Goal: Task Accomplishment & Management: Use online tool/utility

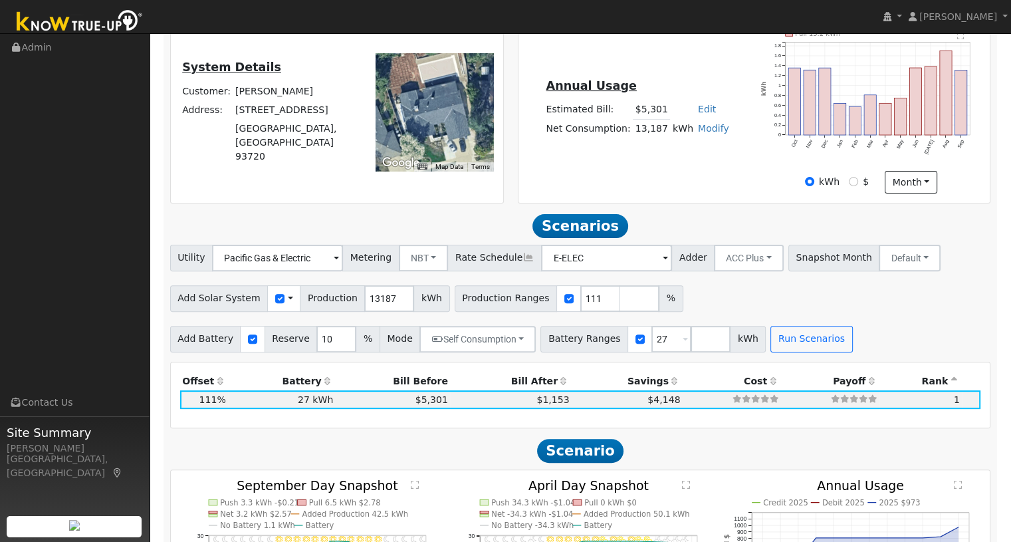
scroll to position [365, 0]
drag, startPoint x: 378, startPoint y: 302, endPoint x: 346, endPoint y: 304, distance: 32.0
click at [346, 304] on div "Add Solar System Use CSV Data Production 13187 kWh" at bounding box center [310, 298] width 280 height 27
type input "13522"
drag, startPoint x: 572, startPoint y: 298, endPoint x: 564, endPoint y: 302, distance: 9.8
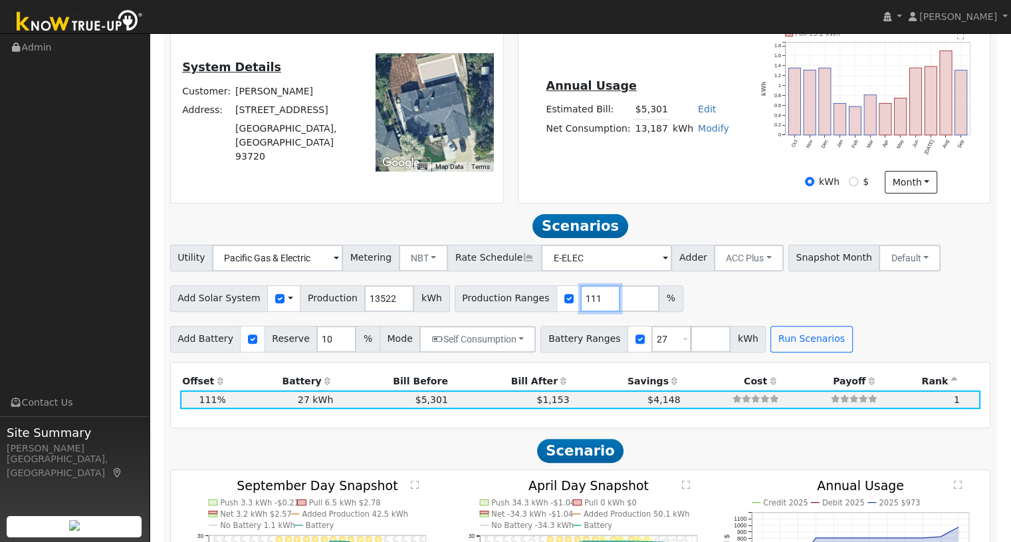
click at [580, 302] on input "111" at bounding box center [600, 298] width 40 height 27
type input "100"
click at [702, 303] on div "Add Solar System Use CSV Data Production 13522 kWh Production Ranges 100 %" at bounding box center [581, 296] width 826 height 31
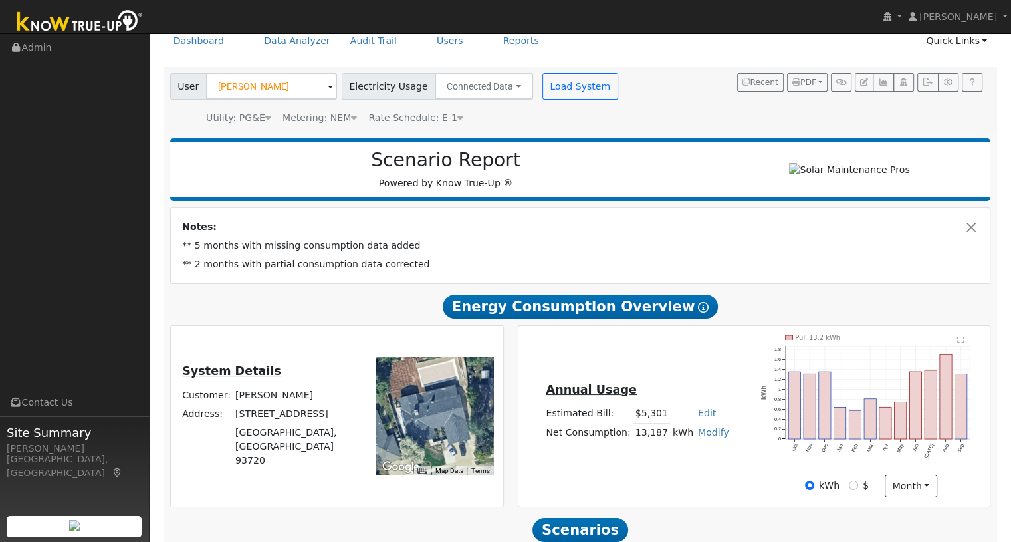
scroll to position [0, 0]
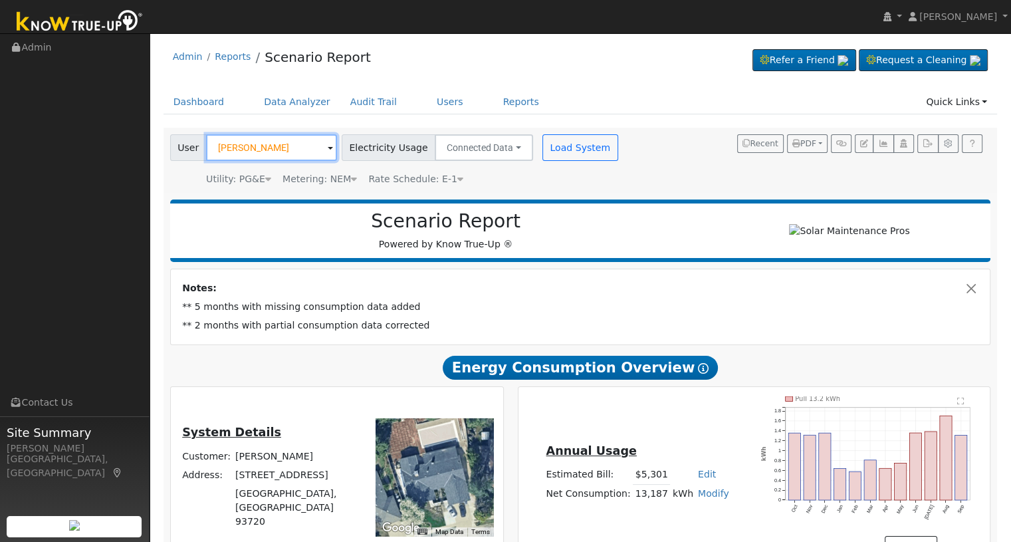
click at [314, 143] on input "[PERSON_NAME]" at bounding box center [271, 147] width 131 height 27
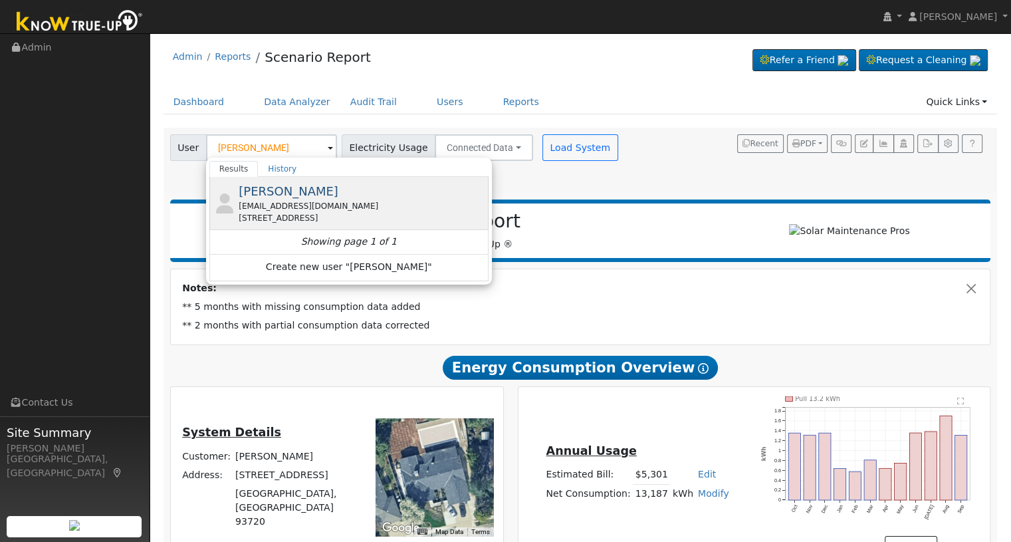
click at [295, 193] on span "[PERSON_NAME]" at bounding box center [289, 191] width 100 height 14
type input "[PERSON_NAME]"
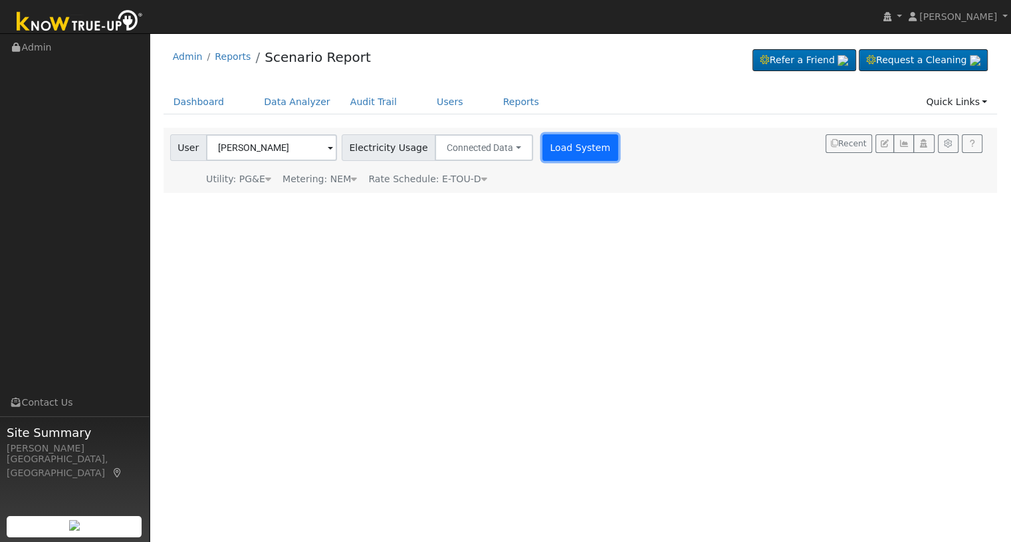
click at [564, 150] on button "Load System" at bounding box center [580, 147] width 76 height 27
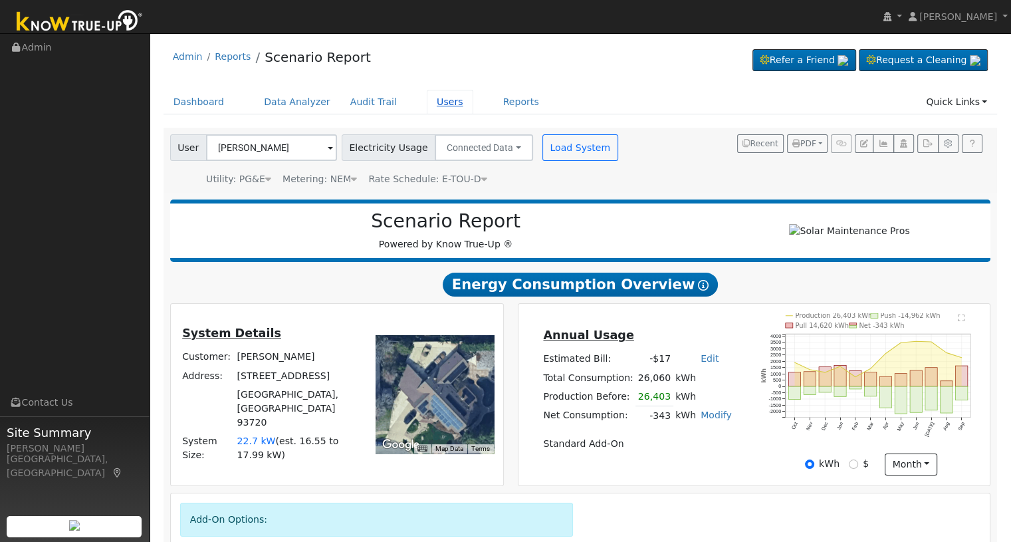
click at [432, 102] on link "Users" at bounding box center [450, 102] width 47 height 25
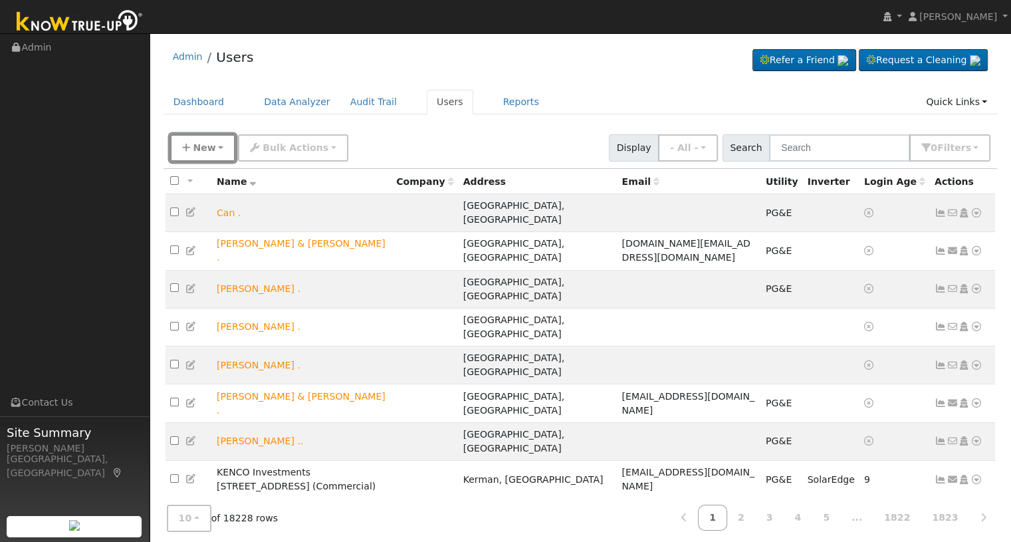
click at [195, 143] on span "New" at bounding box center [204, 147] width 23 height 11
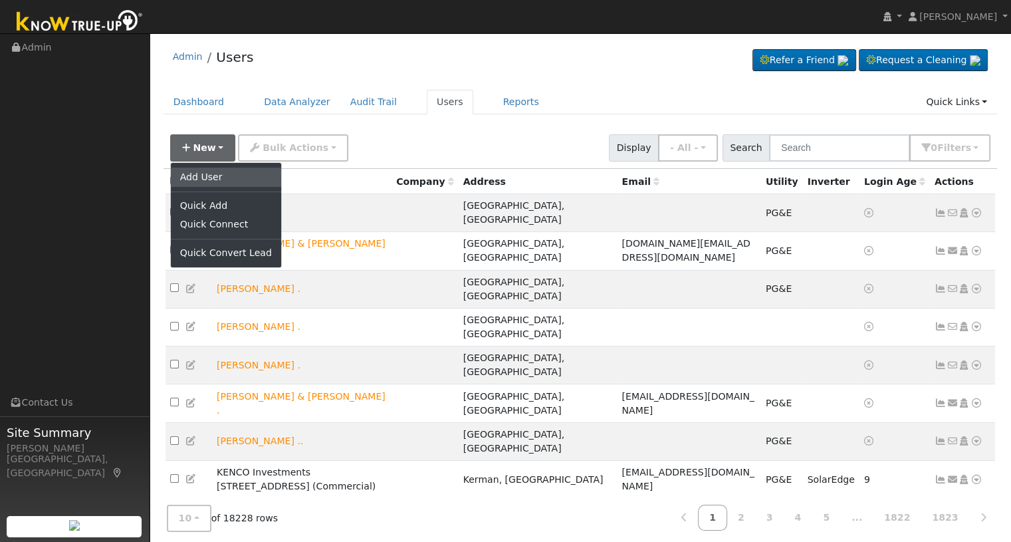
click at [217, 179] on link "Add User" at bounding box center [226, 177] width 110 height 19
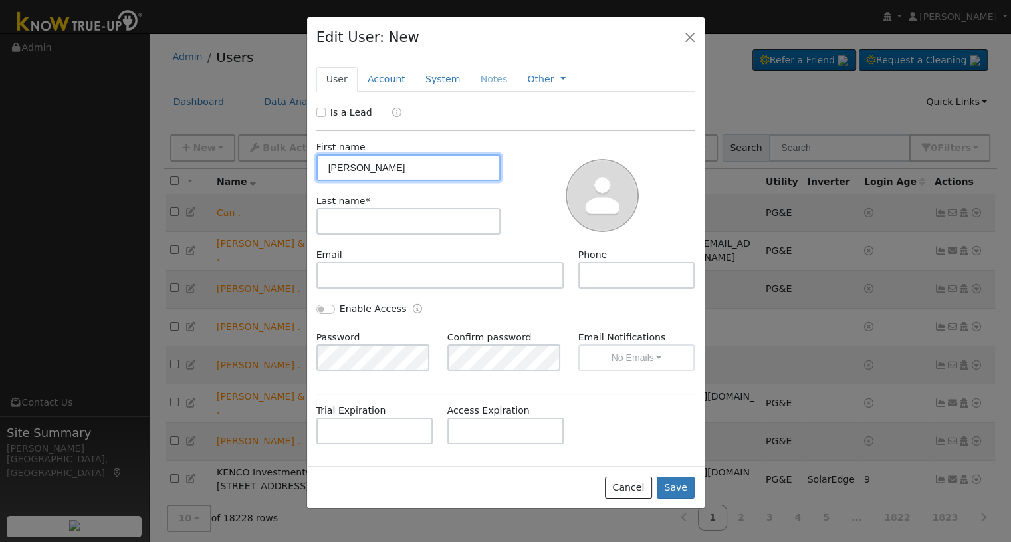
type input "Rodney"
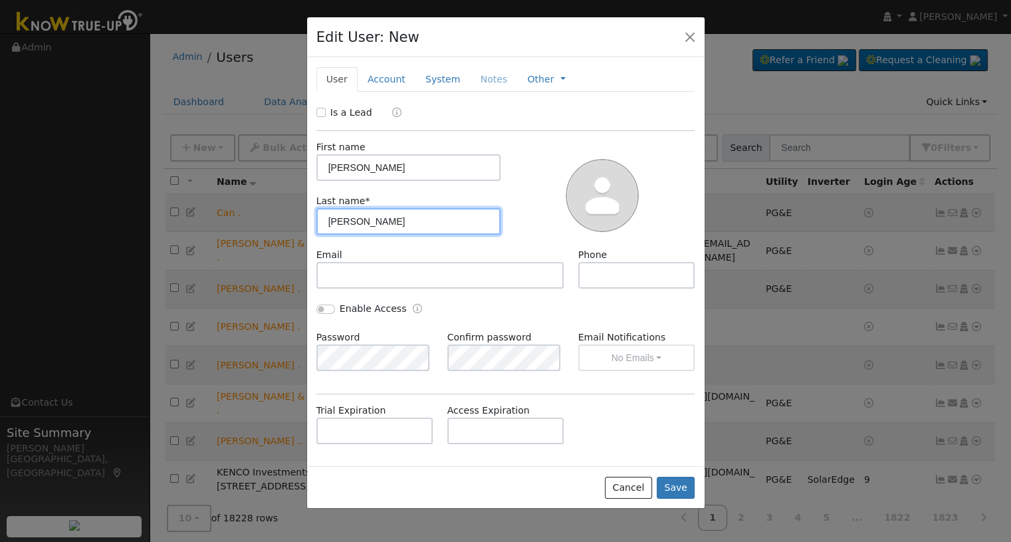
type input "Thomason"
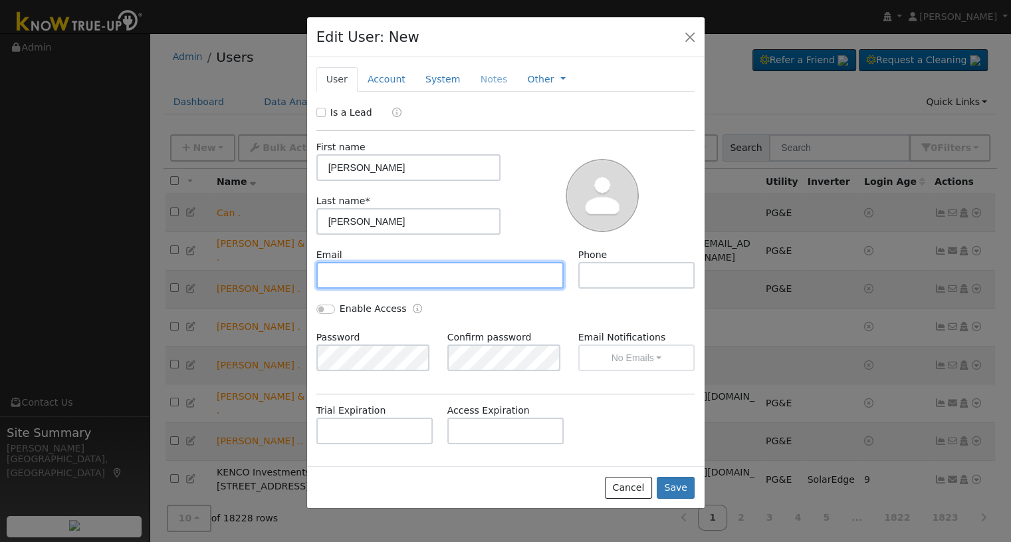
paste input "[EMAIL_ADDRESS][DOMAIN_NAME]"
type input "[EMAIL_ADDRESS][DOMAIN_NAME]"
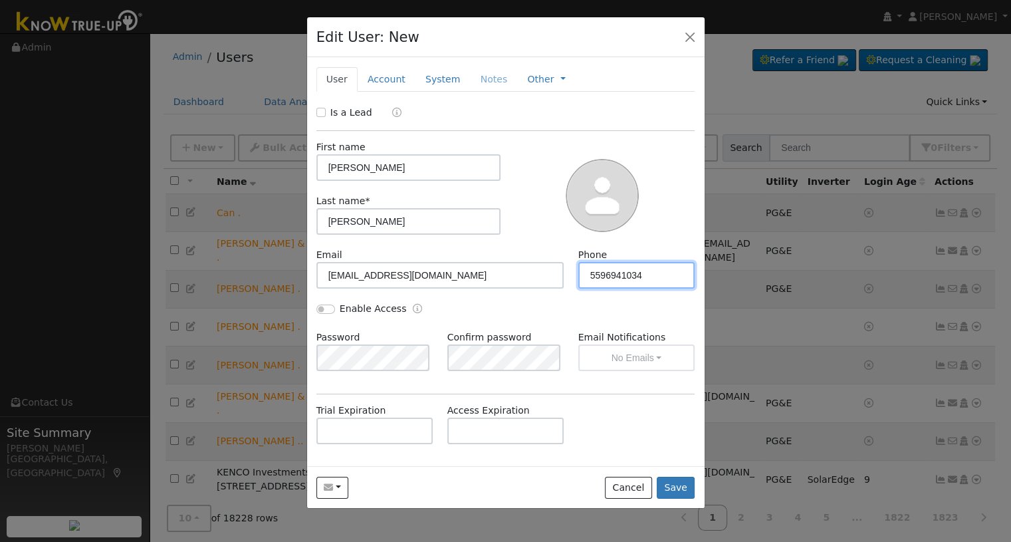
type input "5596941034"
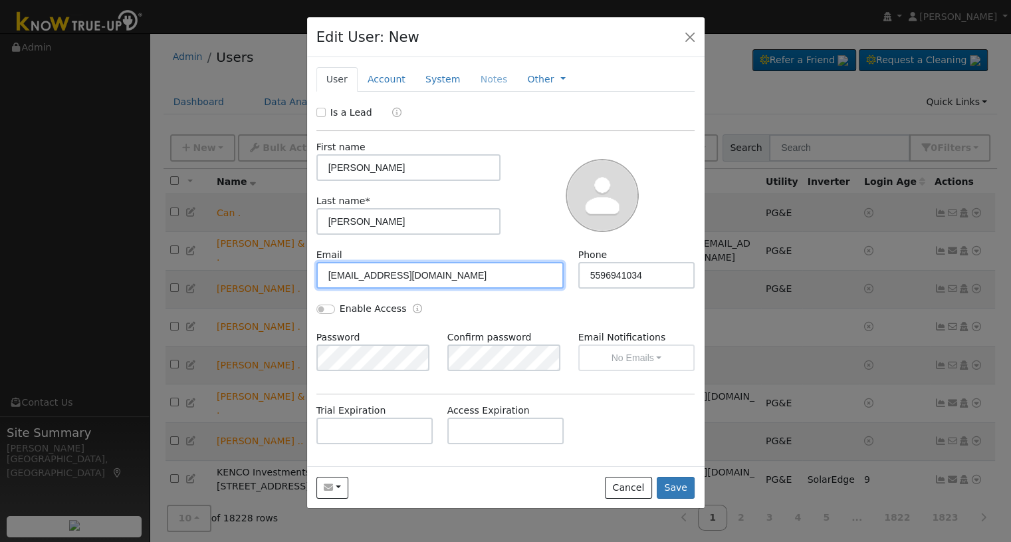
click at [358, 271] on input "[EMAIL_ADDRESS][DOMAIN_NAME]" at bounding box center [440, 275] width 248 height 27
type input "rt00734+smp@aol.com"
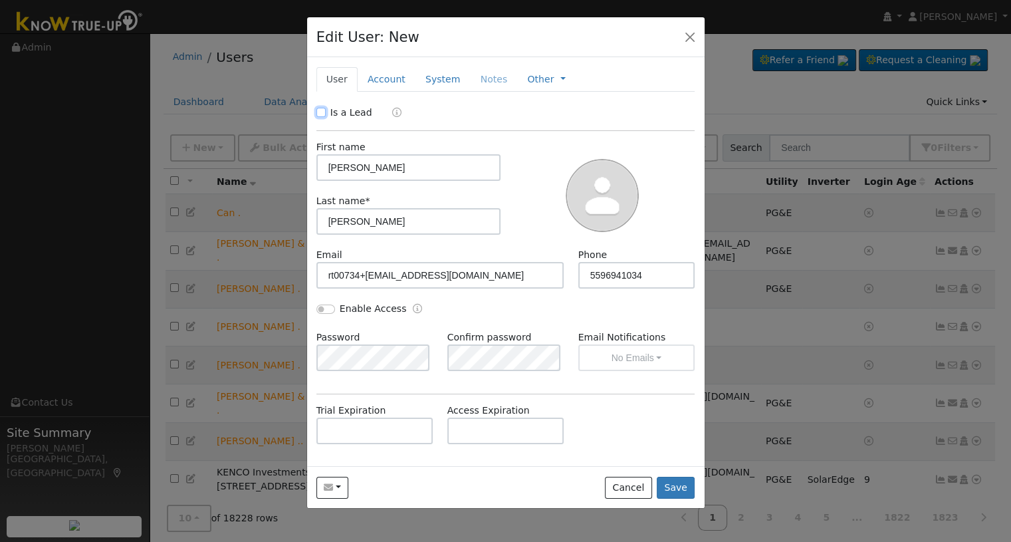
click at [319, 110] on input "Is a Lead" at bounding box center [320, 112] width 9 height 9
checkbox input "true"
click at [373, 79] on link "Account" at bounding box center [387, 79] width 58 height 25
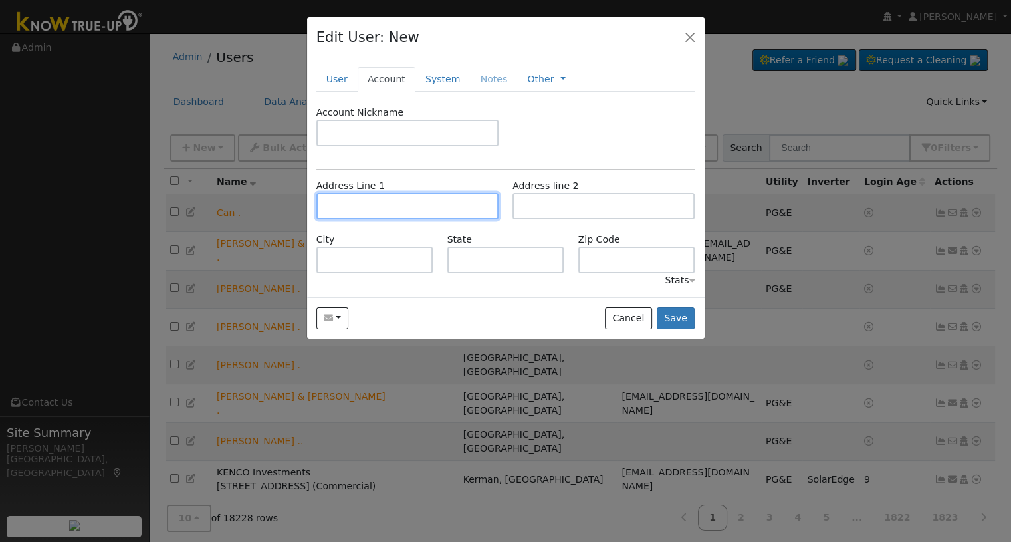
click at [358, 209] on input "text" at bounding box center [407, 206] width 182 height 27
type input "9850 North Winery Avenue"
type input "Fresno"
type input "CA"
type input "93720"
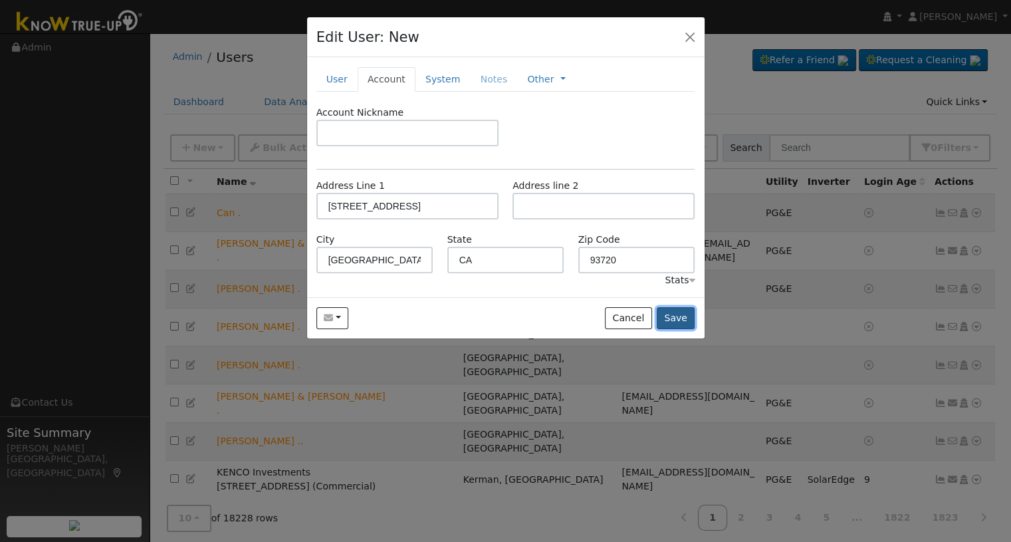
click at [675, 315] on button "Save" at bounding box center [676, 318] width 39 height 23
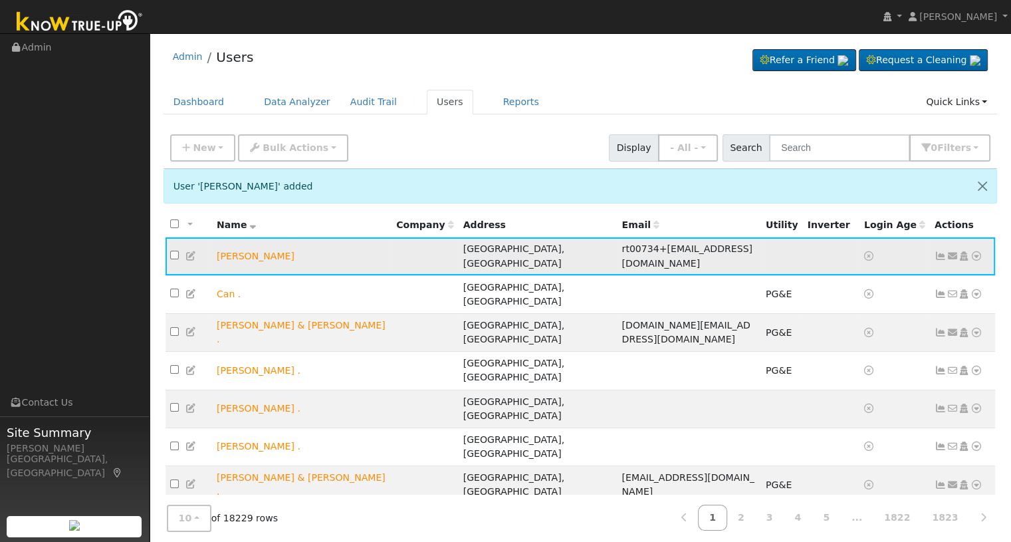
click at [976, 251] on icon at bounding box center [976, 255] width 12 height 9
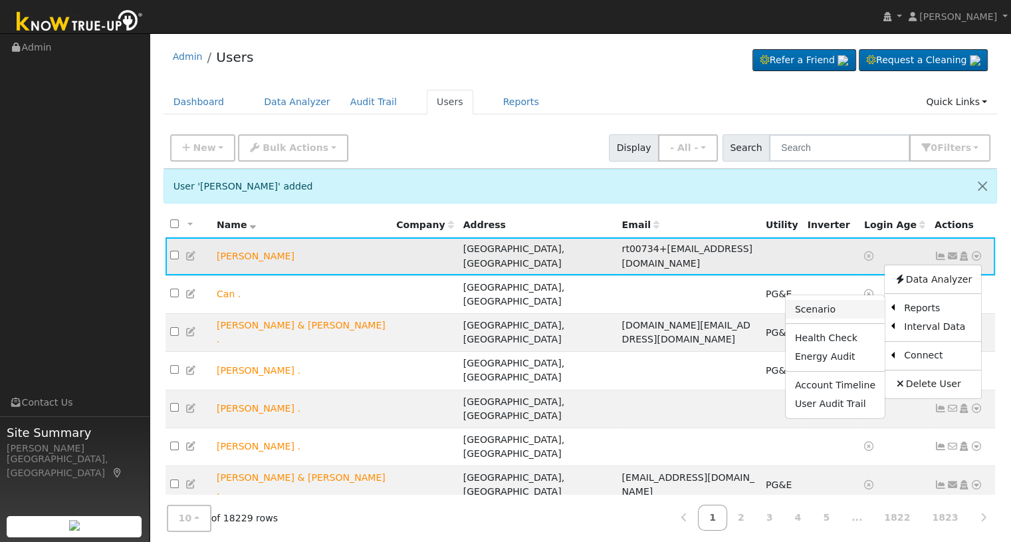
click at [834, 305] on link "Scenario" at bounding box center [835, 309] width 99 height 19
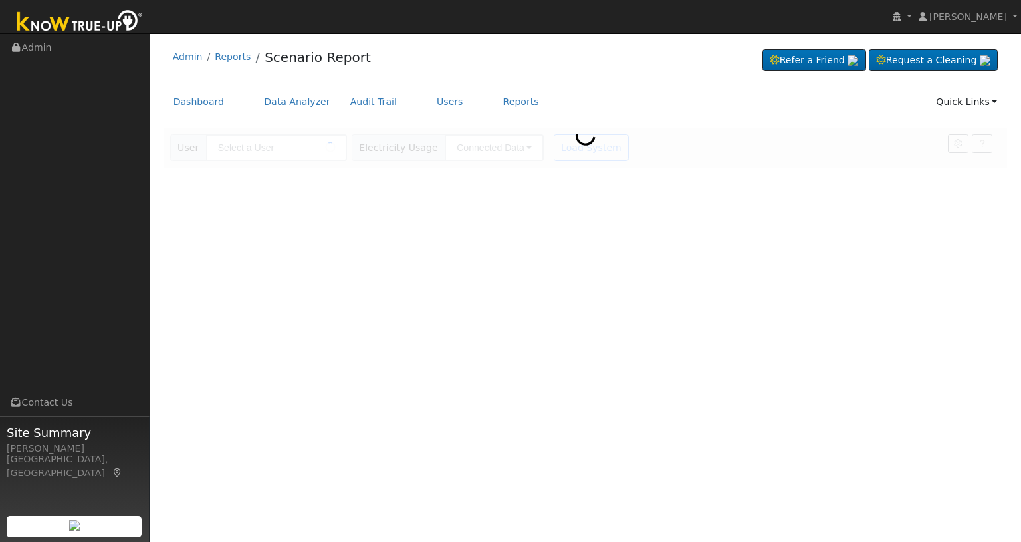
type input "[PERSON_NAME]"
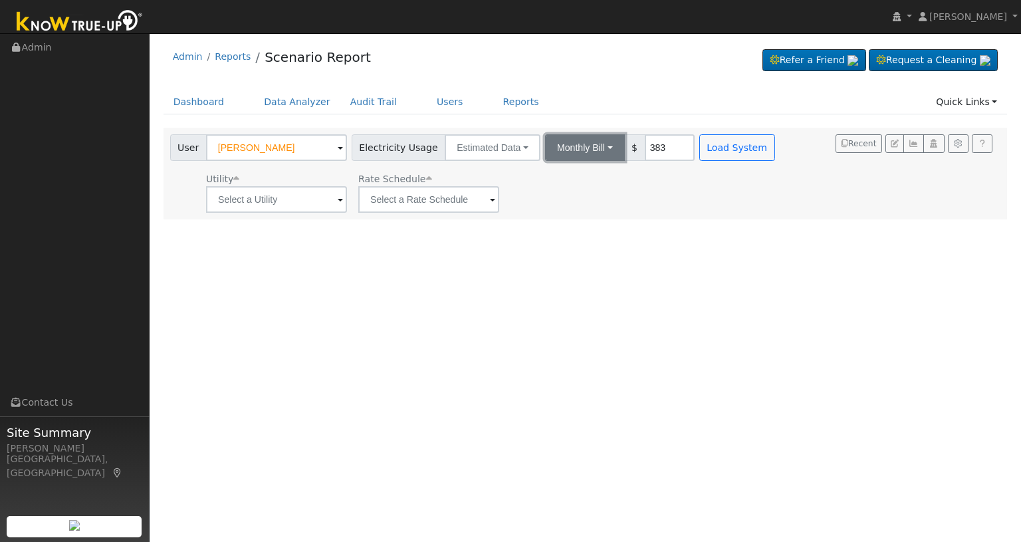
click at [570, 151] on button "Monthly Bill" at bounding box center [585, 147] width 80 height 27
click at [574, 173] on link "Annual Consumption" at bounding box center [567, 177] width 116 height 19
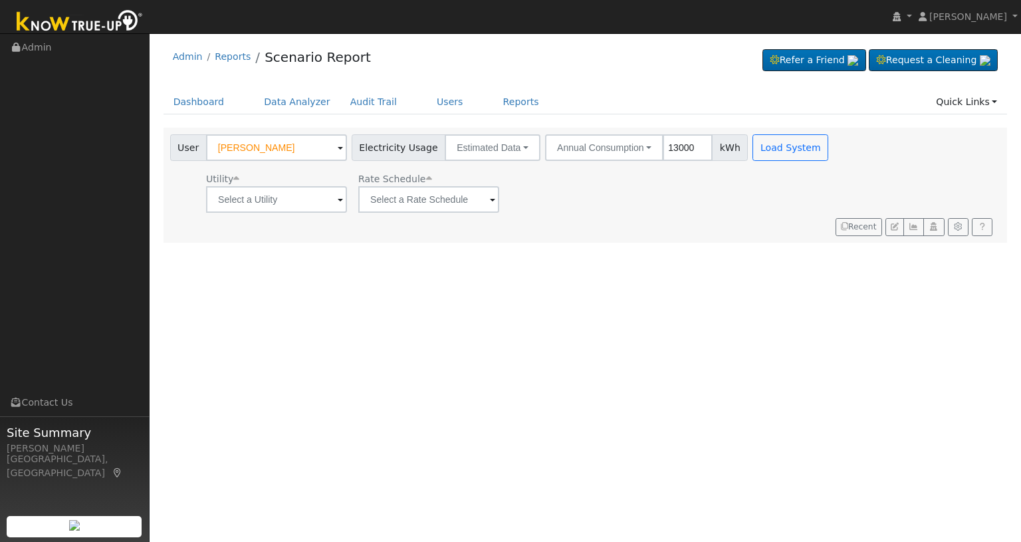
type input "13000"
click at [330, 197] on input "text" at bounding box center [276, 199] width 141 height 27
click at [338, 203] on input "text" at bounding box center [276, 199] width 141 height 27
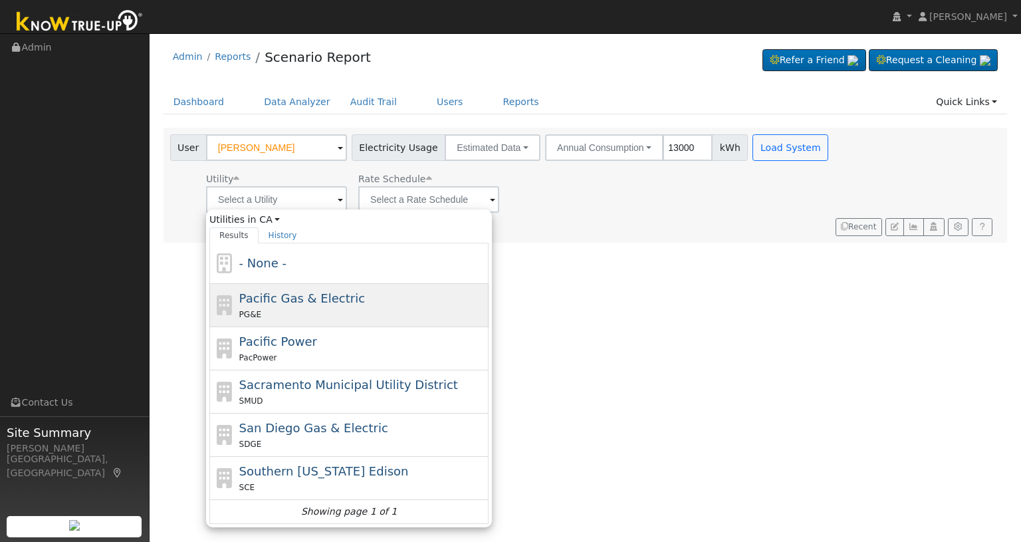
click at [282, 292] on span "Pacific Gas & Electric" at bounding box center [302, 298] width 126 height 14
type input "Pacific Gas & Electric"
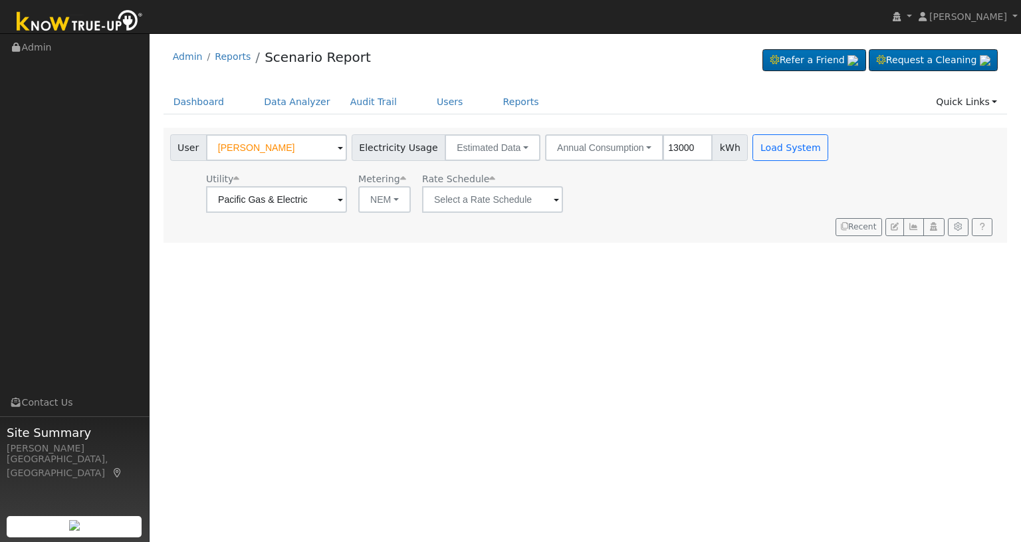
click at [554, 203] on span at bounding box center [556, 200] width 5 height 15
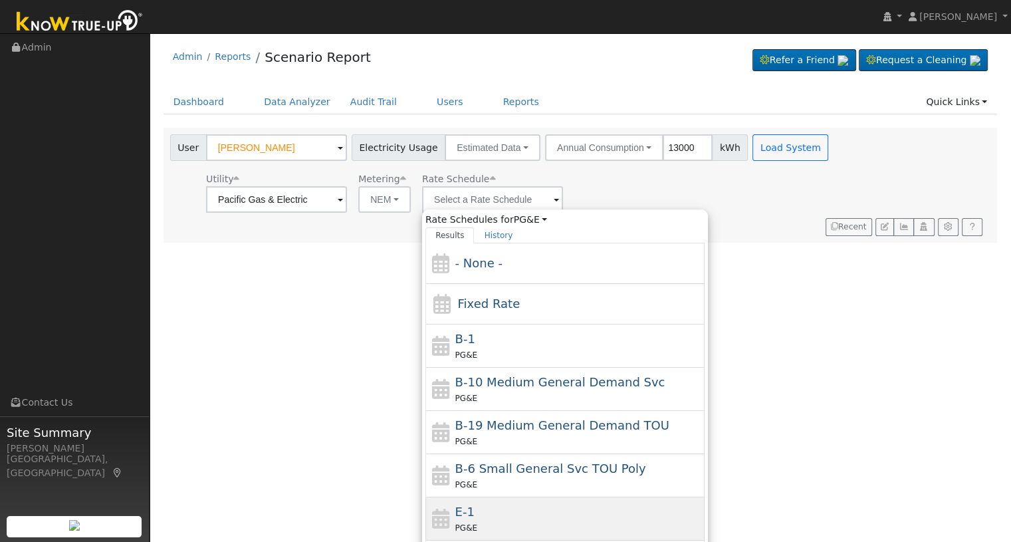
click at [474, 505] on div "E-1 PG&E" at bounding box center [578, 519] width 247 height 32
type input "E-1"
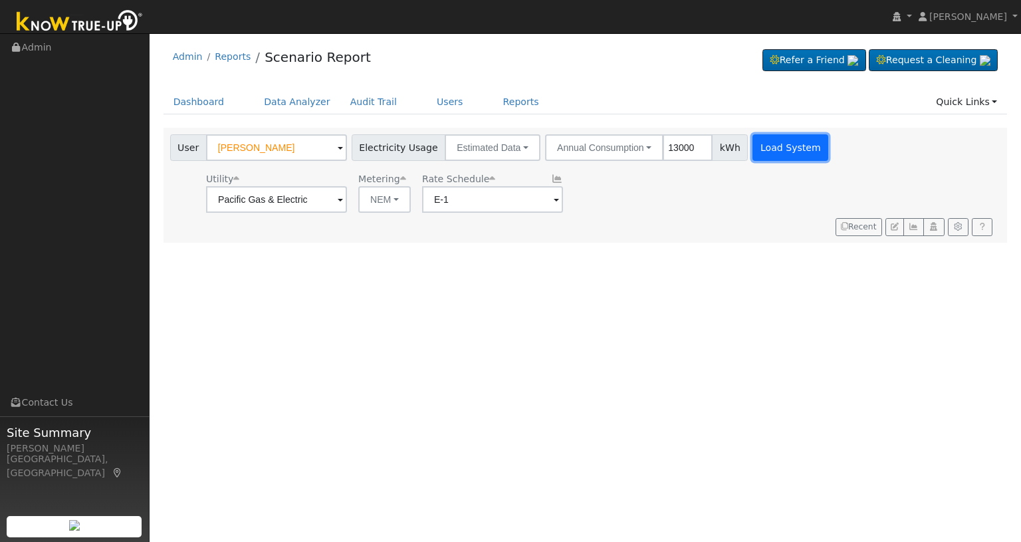
click at [765, 147] on button "Load System" at bounding box center [790, 147] width 76 height 27
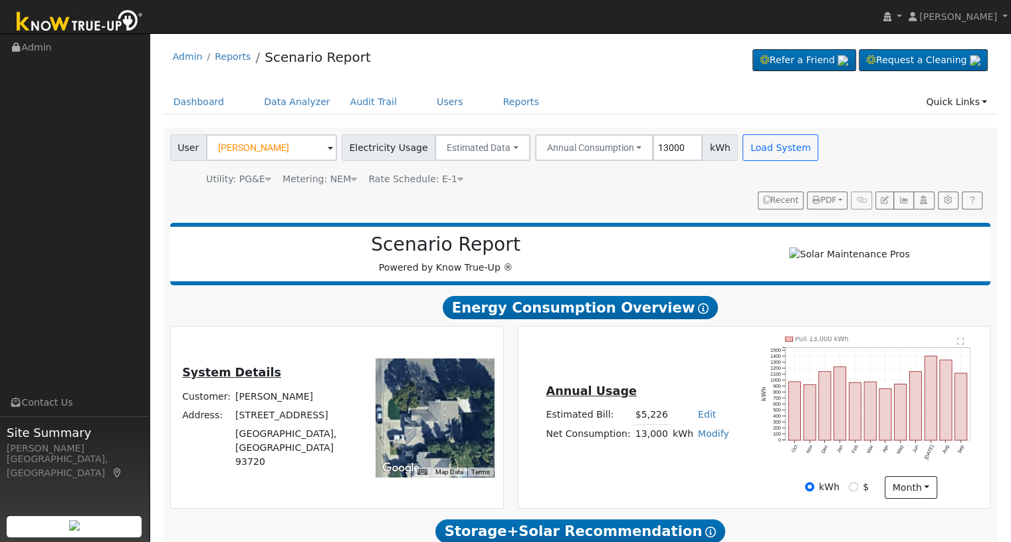
scroll to position [266, 0]
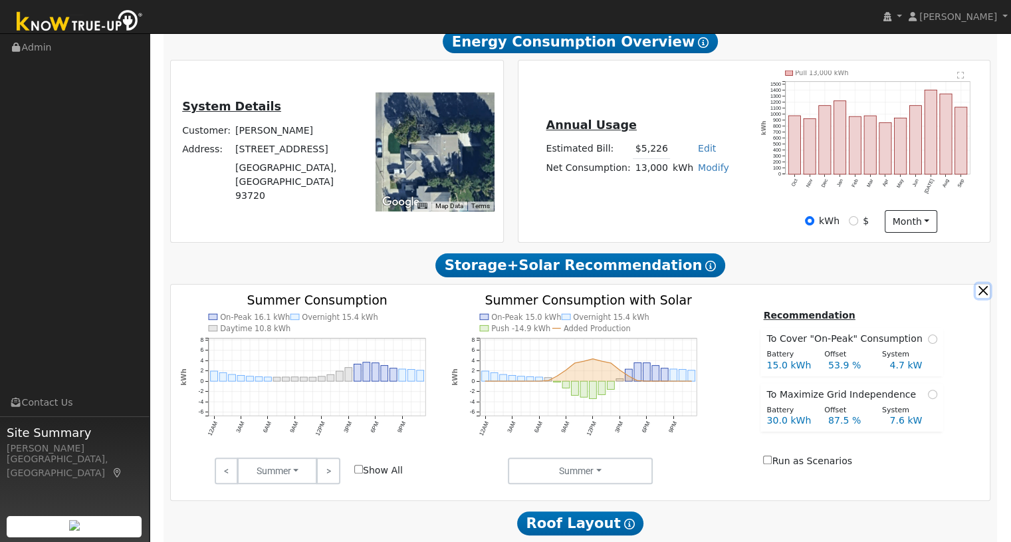
click at [984, 298] on button "button" at bounding box center [983, 291] width 14 height 14
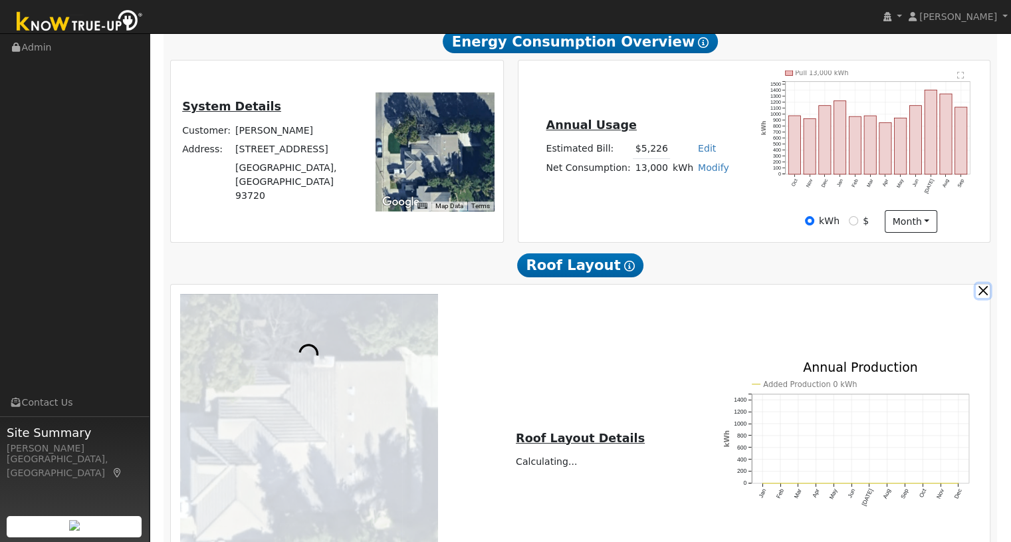
click at [980, 298] on button "button" at bounding box center [983, 291] width 14 height 14
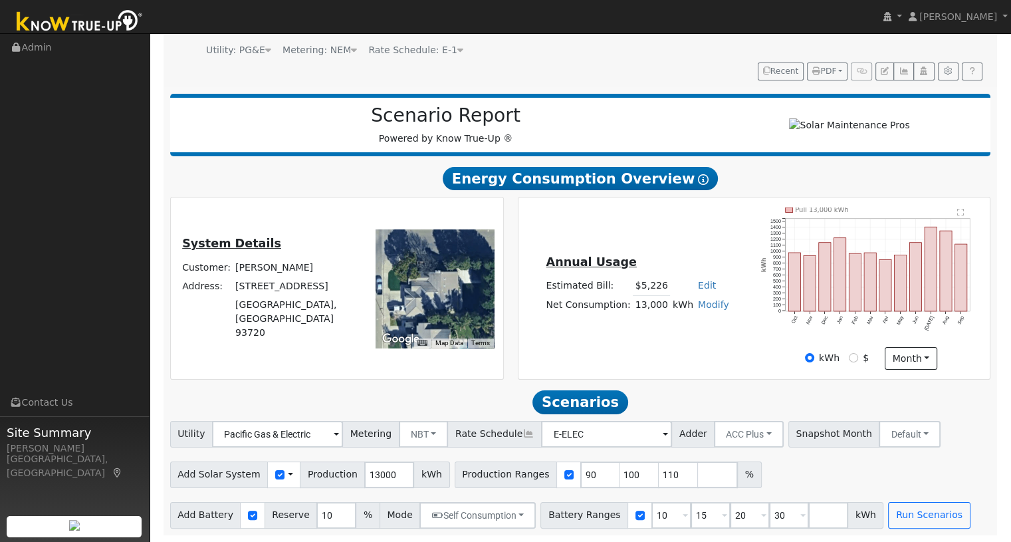
scroll to position [134, 0]
click at [380, 470] on input "13000" at bounding box center [389, 474] width 50 height 27
type input "13522"
drag, startPoint x: 564, startPoint y: 475, endPoint x: 546, endPoint y: 475, distance: 17.3
click at [546, 475] on div "Production Ranges 90 100 110 %" at bounding box center [608, 474] width 307 height 27
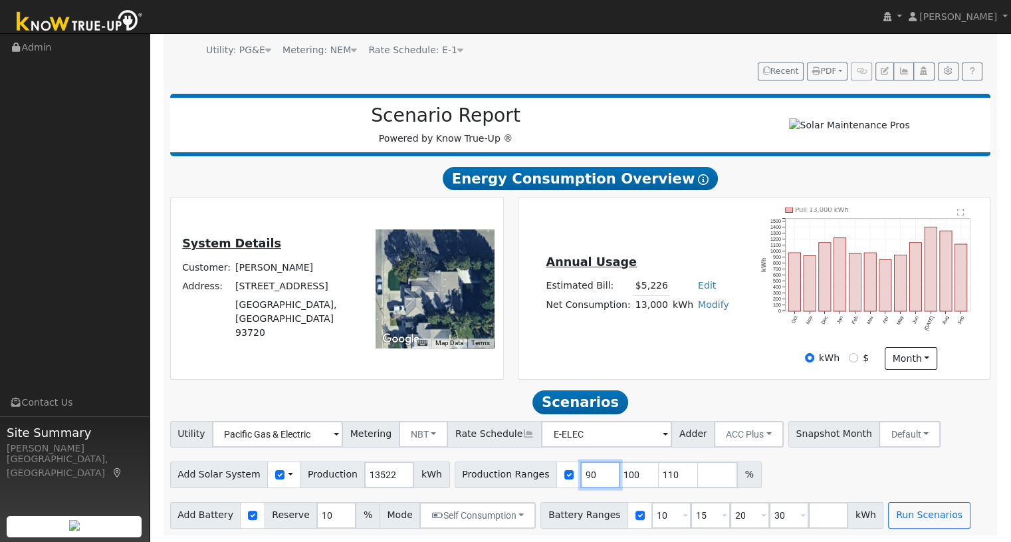
type input "100"
type input "110"
type input "100"
drag, startPoint x: 611, startPoint y: 476, endPoint x: 592, endPoint y: 476, distance: 18.6
click at [620, 476] on input "110" at bounding box center [640, 474] width 40 height 27
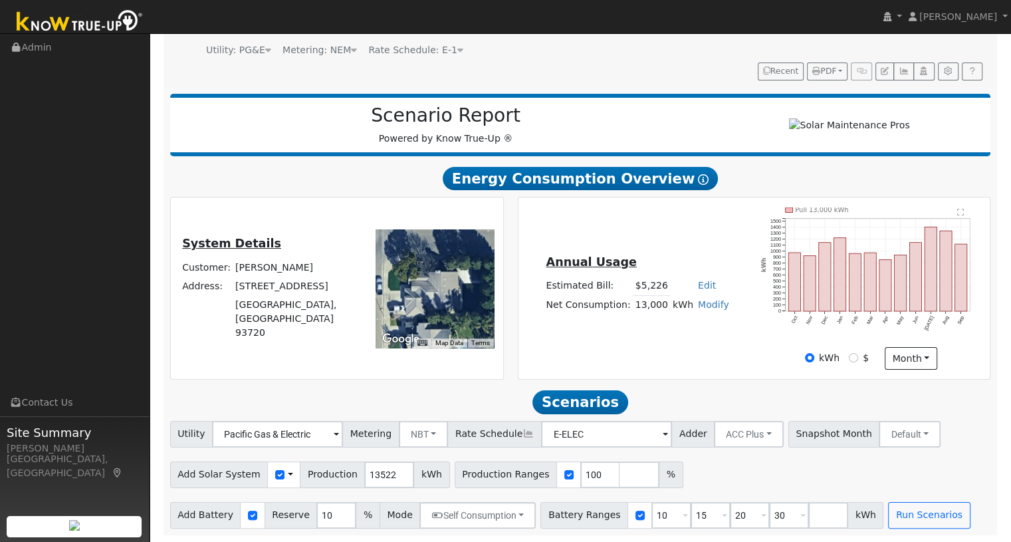
click at [691, 484] on div "Add Solar System Use CSV Data Production 13522 kWh Production Ranges 100 %" at bounding box center [581, 472] width 826 height 31
click at [461, 501] on div "Add Battery Reserve 10 % Mode Self Consumption Self Consumption Peak Savings AC…" at bounding box center [581, 512] width 826 height 31
click at [457, 512] on button "Self Consumption" at bounding box center [477, 515] width 116 height 27
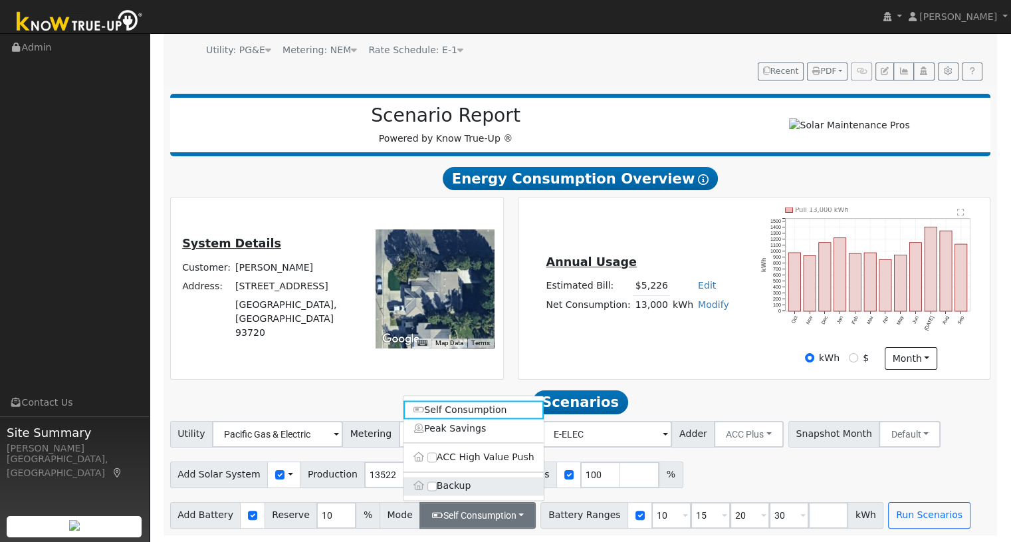
click at [440, 488] on label "Backup" at bounding box center [473, 486] width 140 height 19
click at [437, 488] on input "Backup" at bounding box center [431, 485] width 9 height 9
type input "20"
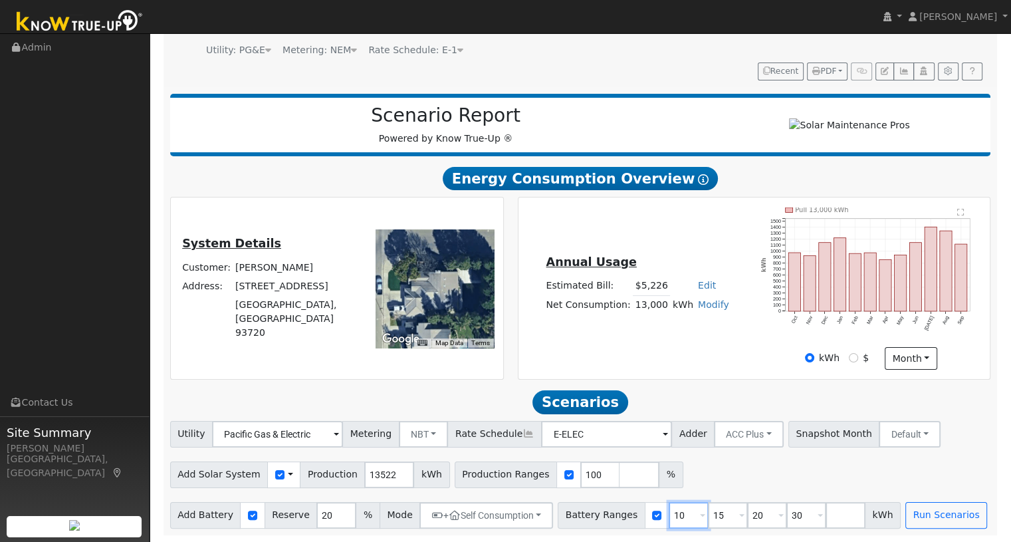
drag, startPoint x: 658, startPoint y: 516, endPoint x: 636, endPoint y: 514, distance: 22.0
click at [636, 514] on div "Battery Ranges 10 Overrides Reserve % Mode None None Self Consumption Peak Savi…" at bounding box center [729, 515] width 343 height 27
type input "15"
type input "20"
type input "30"
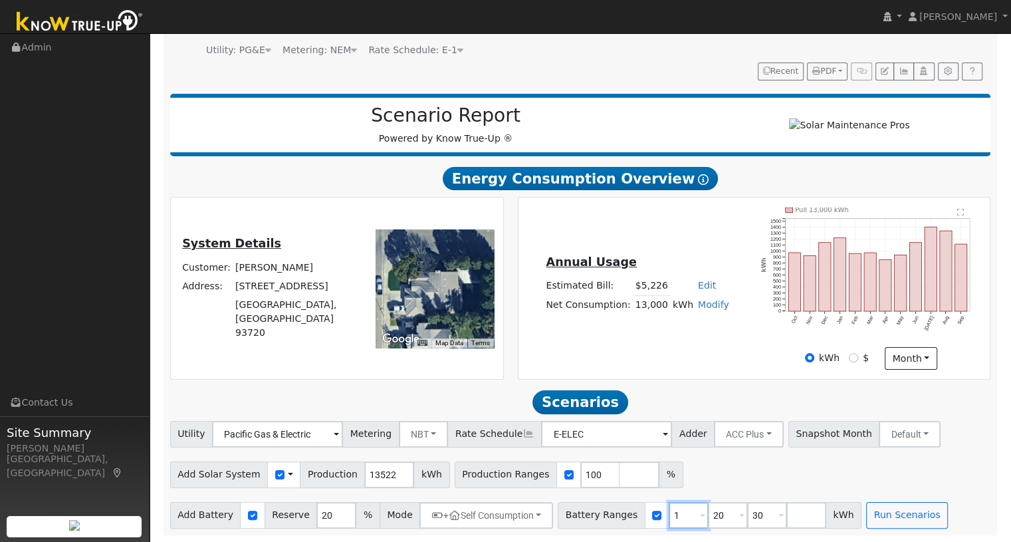
type input "20"
type input "30"
click at [705, 481] on div "Add Solar System Use CSV Data Production 13522 kWh Production Ranges 100 %" at bounding box center [581, 472] width 826 height 31
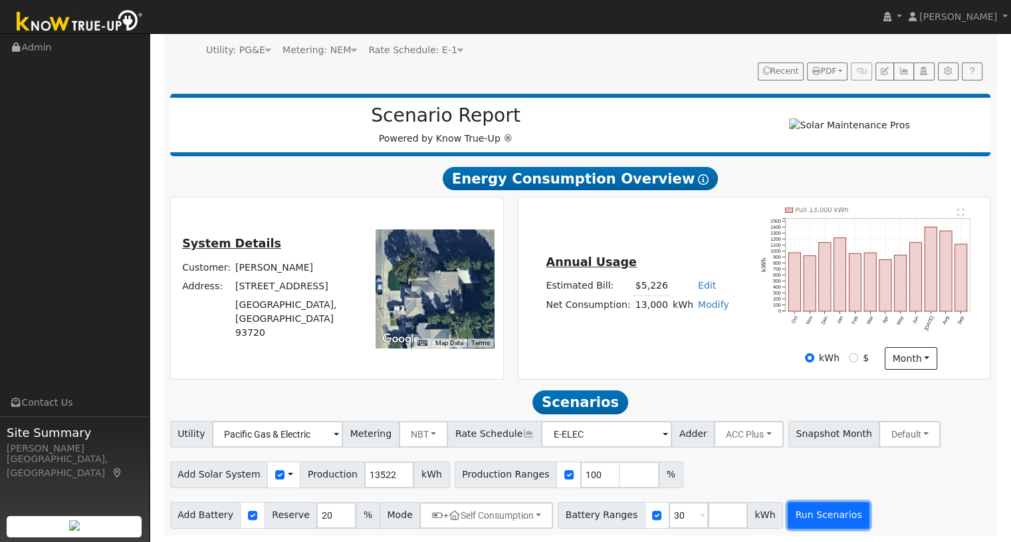
click at [815, 509] on button "Run Scenarios" at bounding box center [829, 515] width 82 height 27
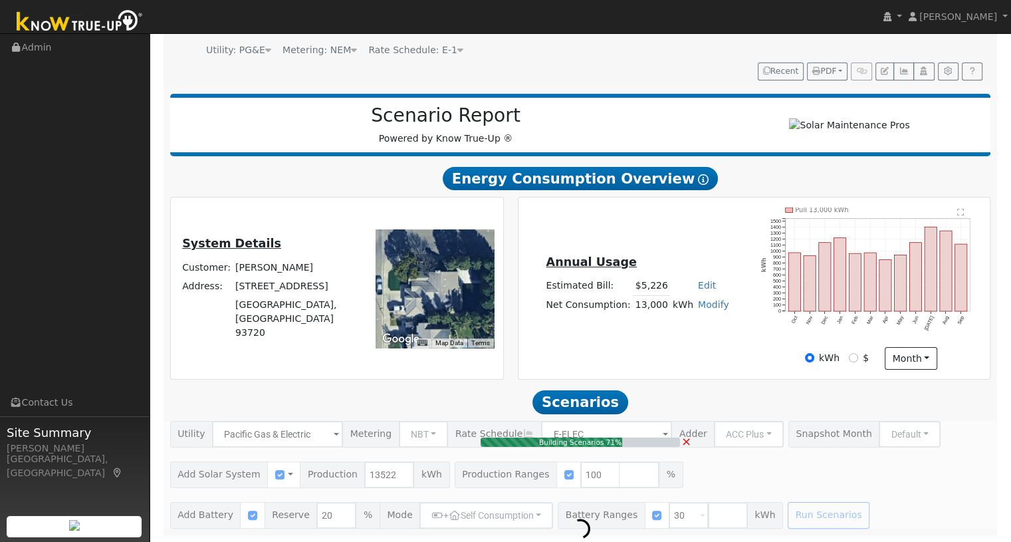
type input "9.0"
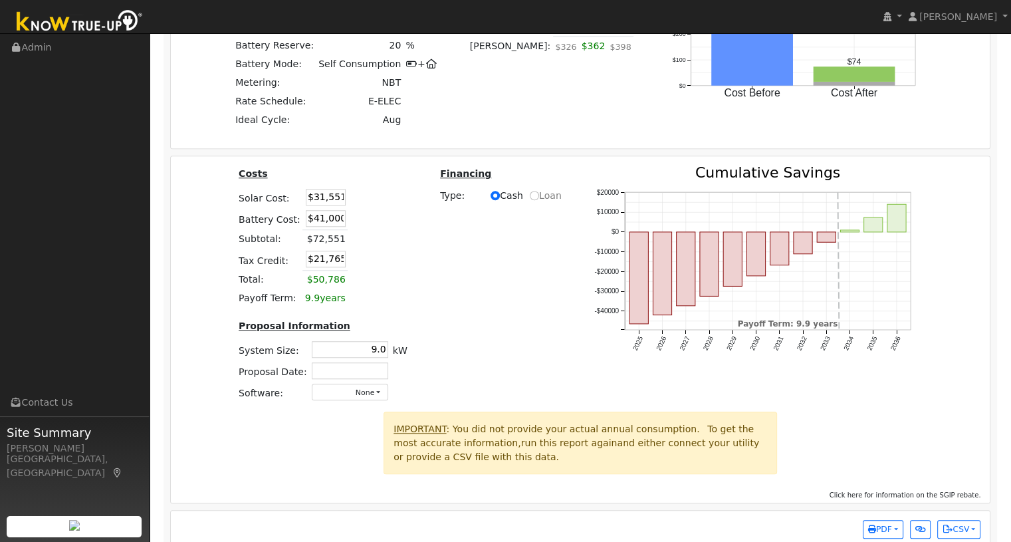
scroll to position [1099, 0]
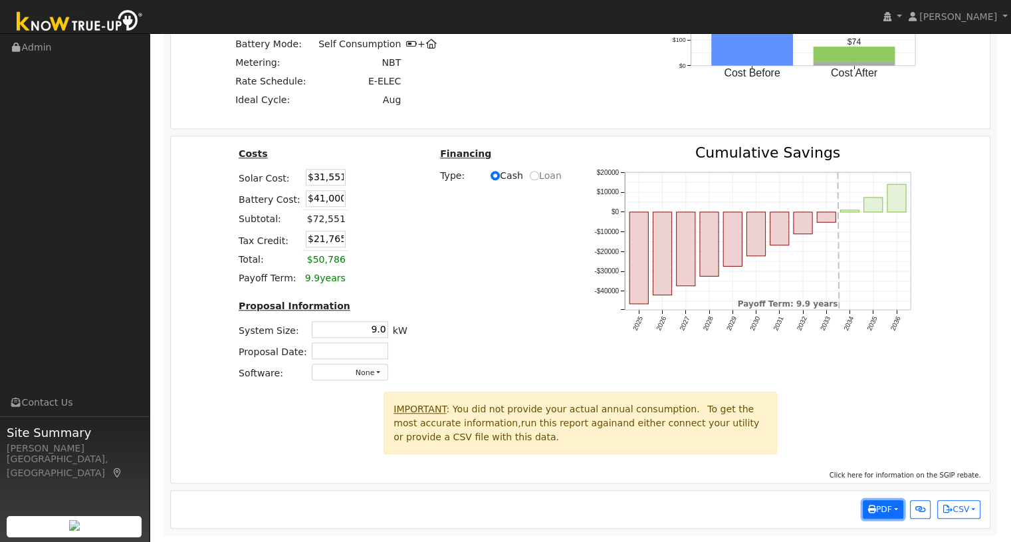
click at [886, 509] on span "PDF" at bounding box center [880, 509] width 24 height 9
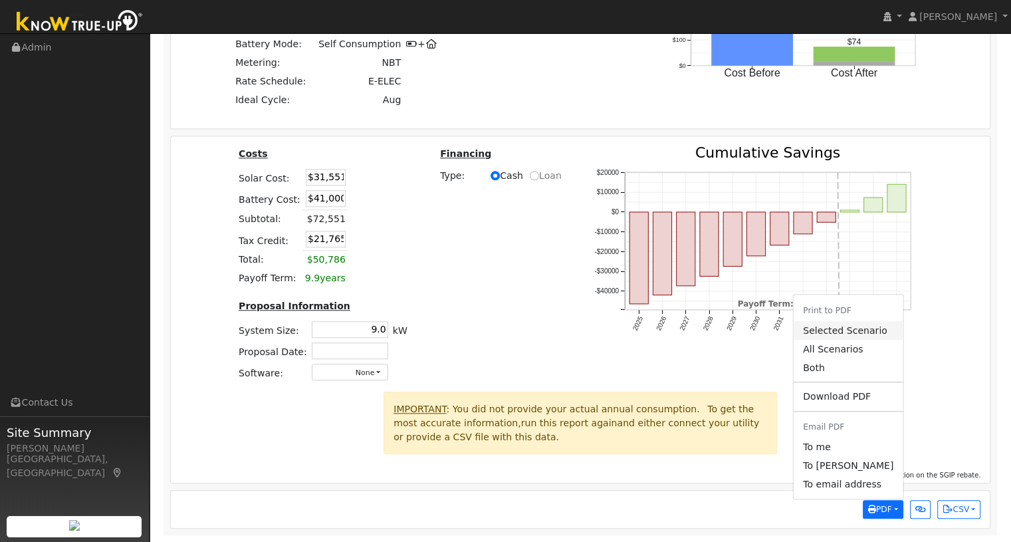
click at [832, 335] on link "Selected Scenario" at bounding box center [848, 330] width 109 height 19
